Goal: Information Seeking & Learning: Learn about a topic

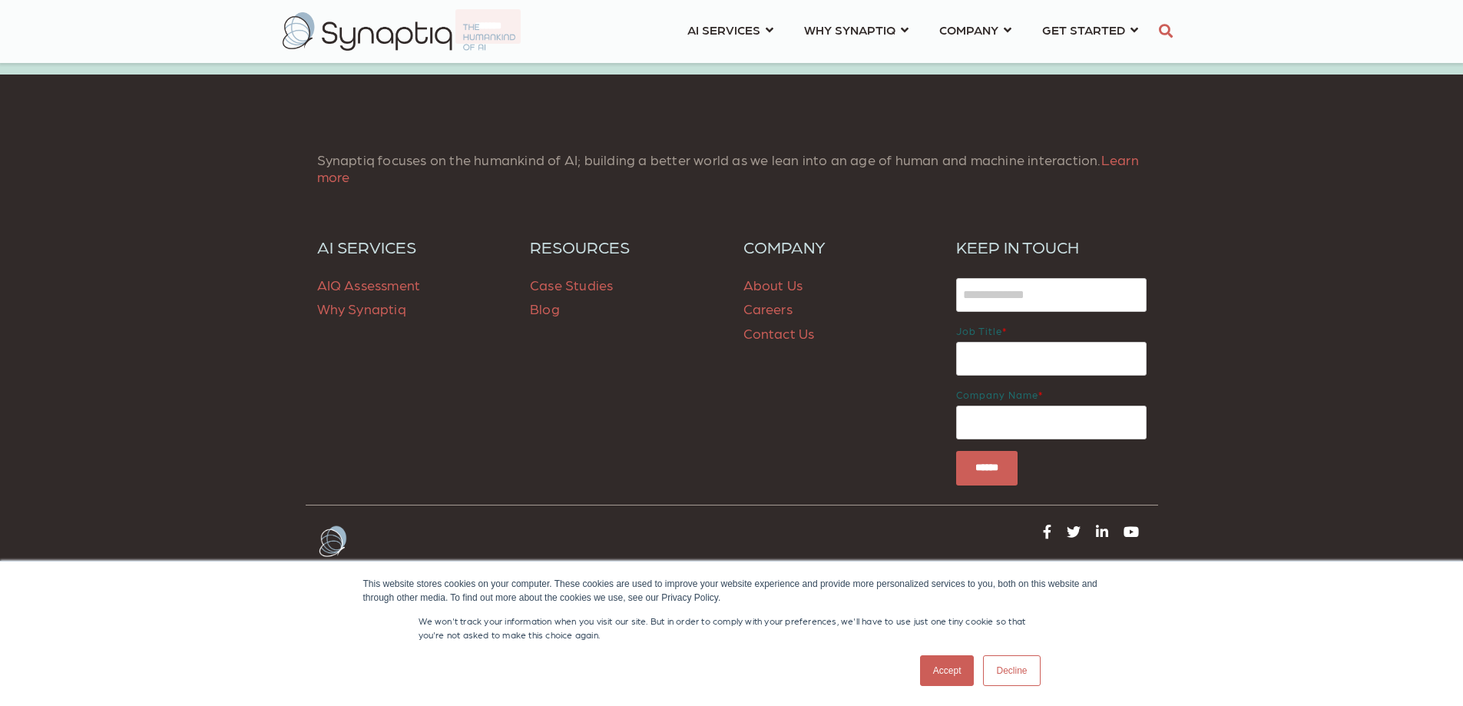
scroll to position [3455, 0]
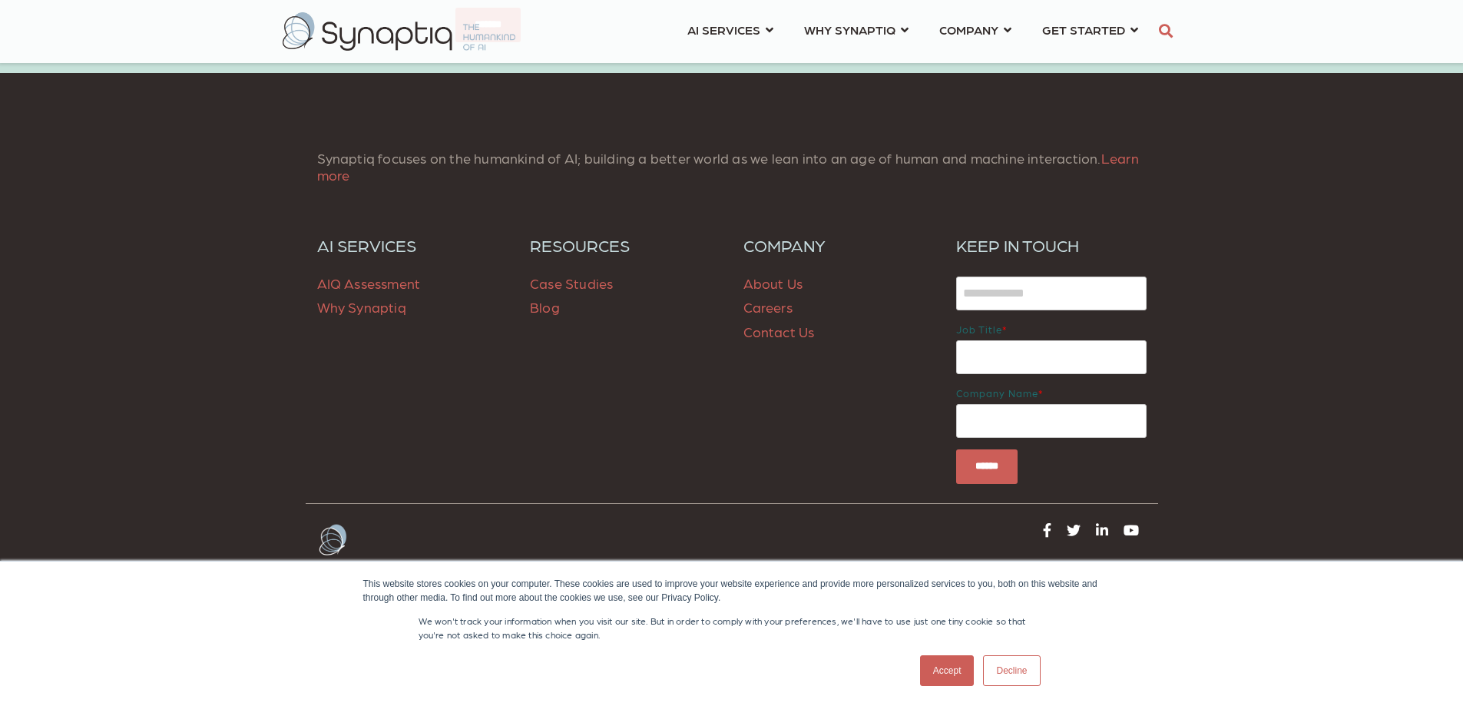
click at [590, 275] on span "Case Studies" at bounding box center [571, 283] width 83 height 16
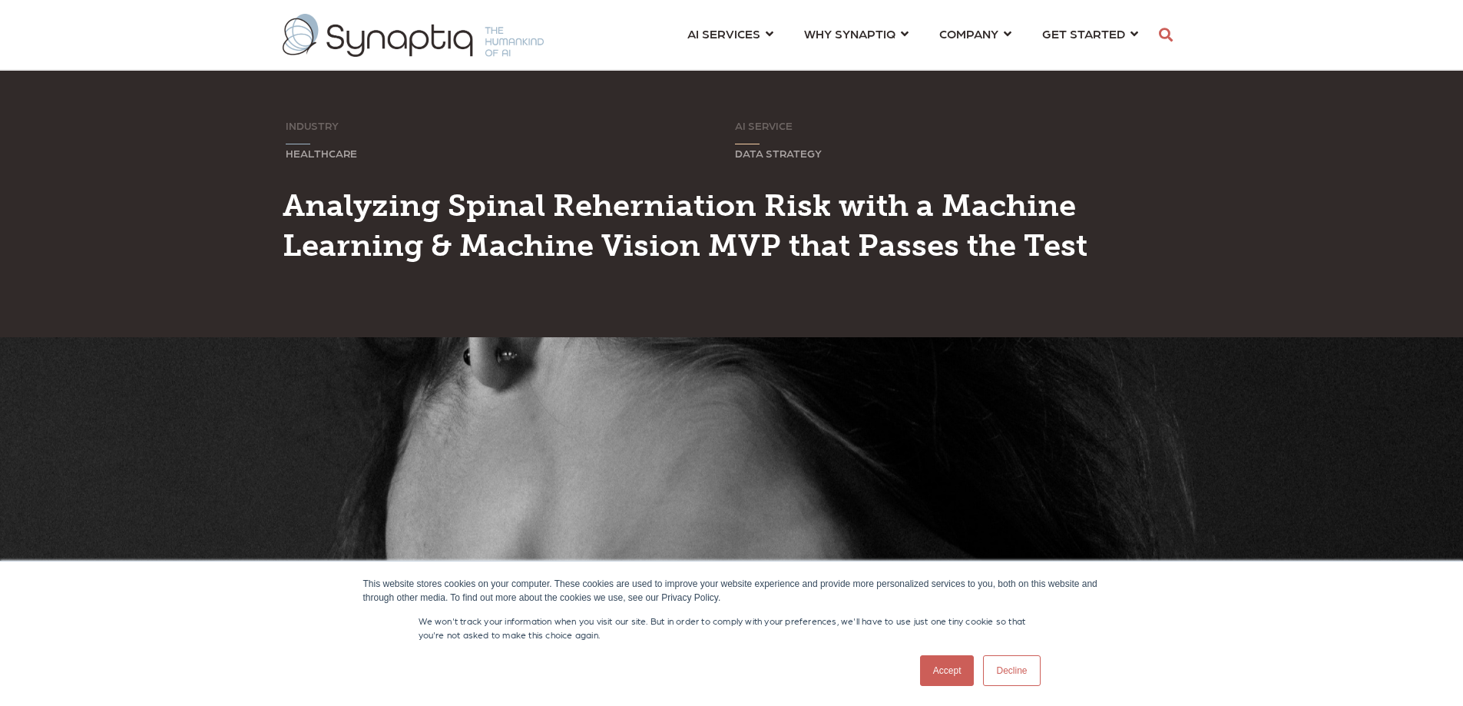
scroll to position [0, 7]
